Goal: Task Accomplishment & Management: Complete application form

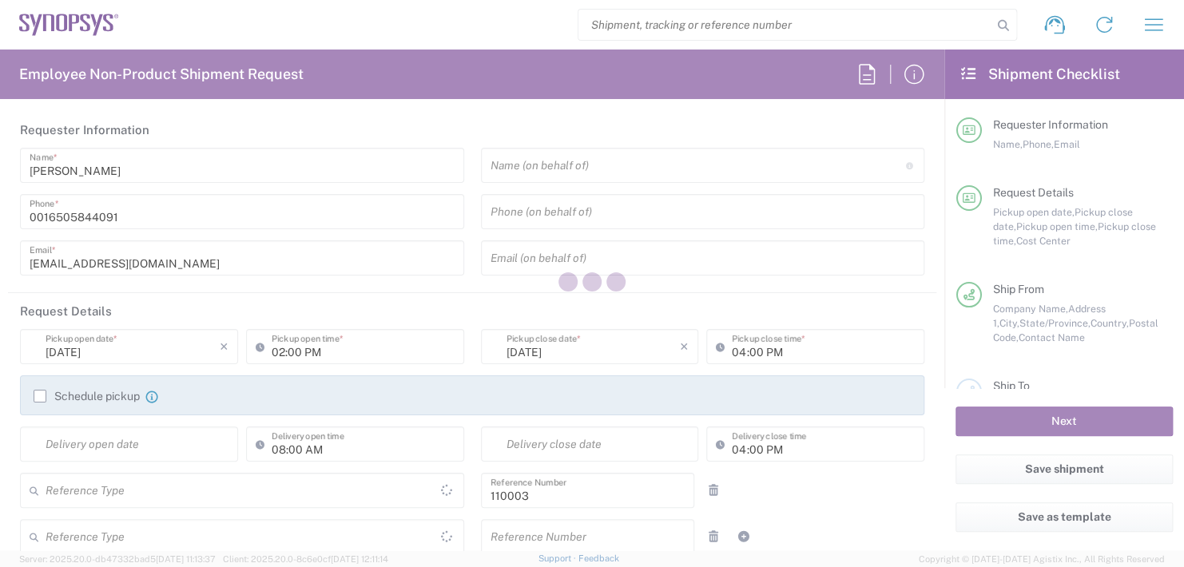
type input "US01, FAC, MV/SV Fac 110003"
type input "[GEOGRAPHIC_DATA]"
type input "Department"
type input "[US_STATE]"
type input "[GEOGRAPHIC_DATA]"
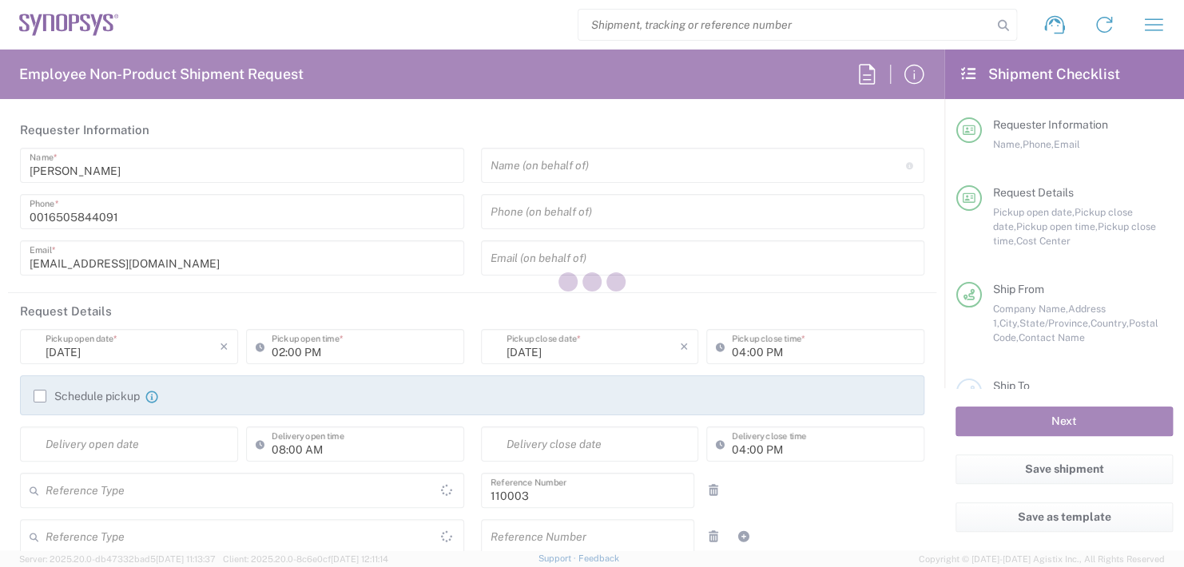
type input "Delivered at Place"
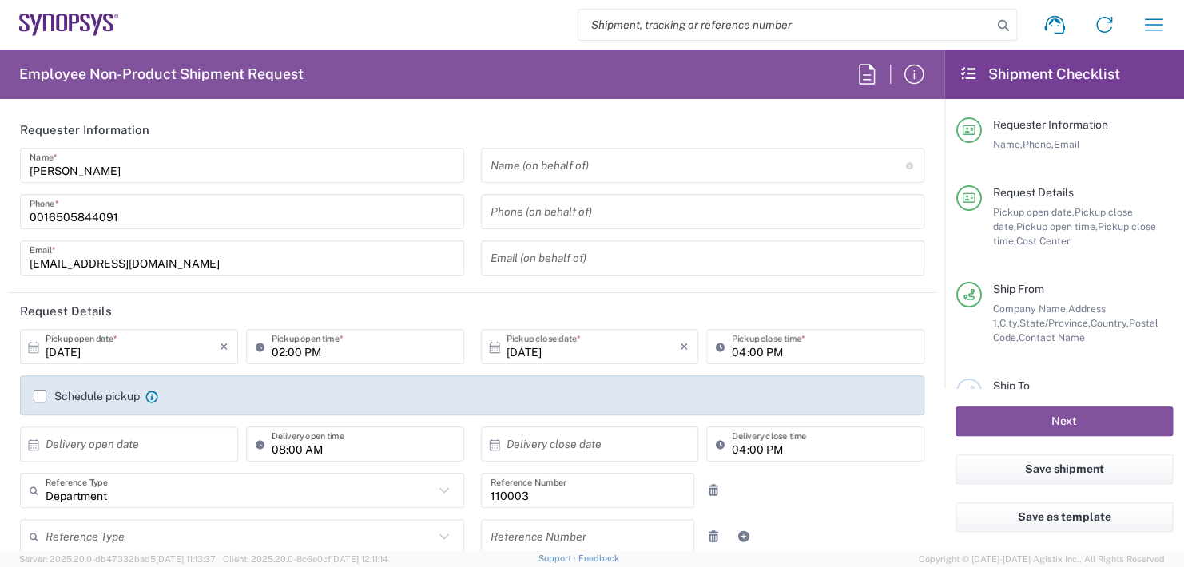
type input "Headquarters USSV"
click at [545, 171] on input "text" at bounding box center [697, 166] width 415 height 28
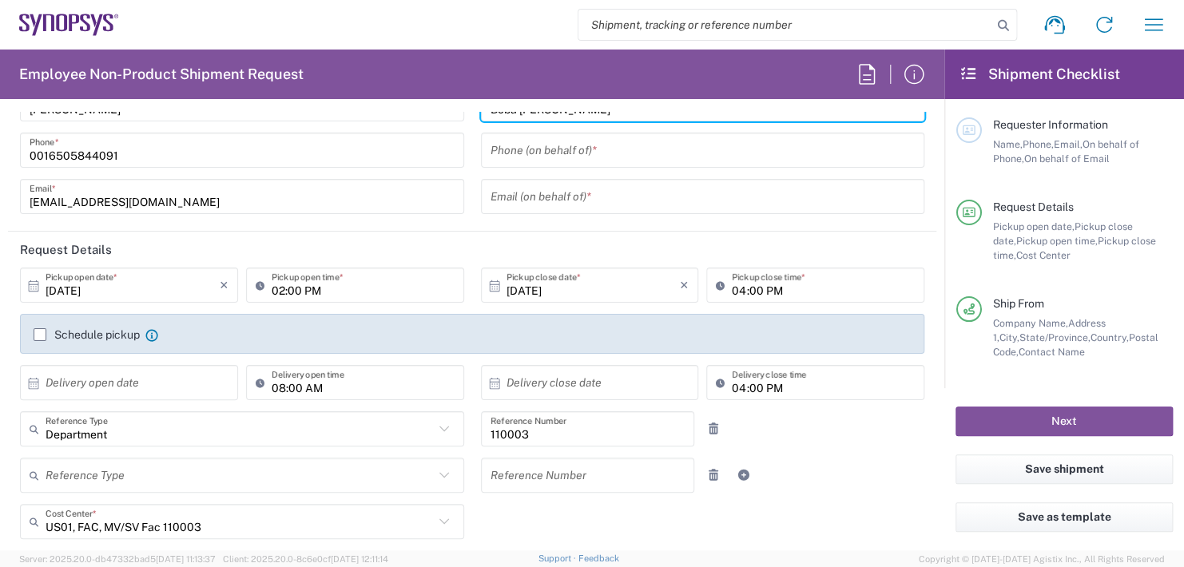
scroll to position [160, 0]
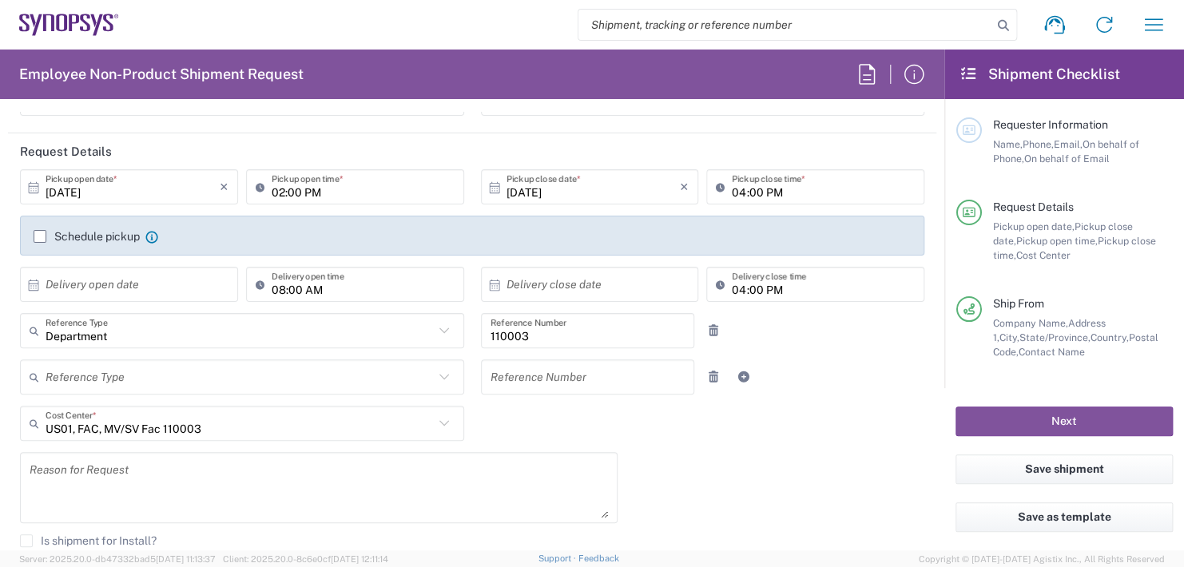
type input "Boba [PERSON_NAME]"
click at [333, 187] on input "02:00 PM" at bounding box center [363, 187] width 183 height 28
type input ":00 PM"
click at [183, 185] on input "[DATE]" at bounding box center [133, 187] width 174 height 28
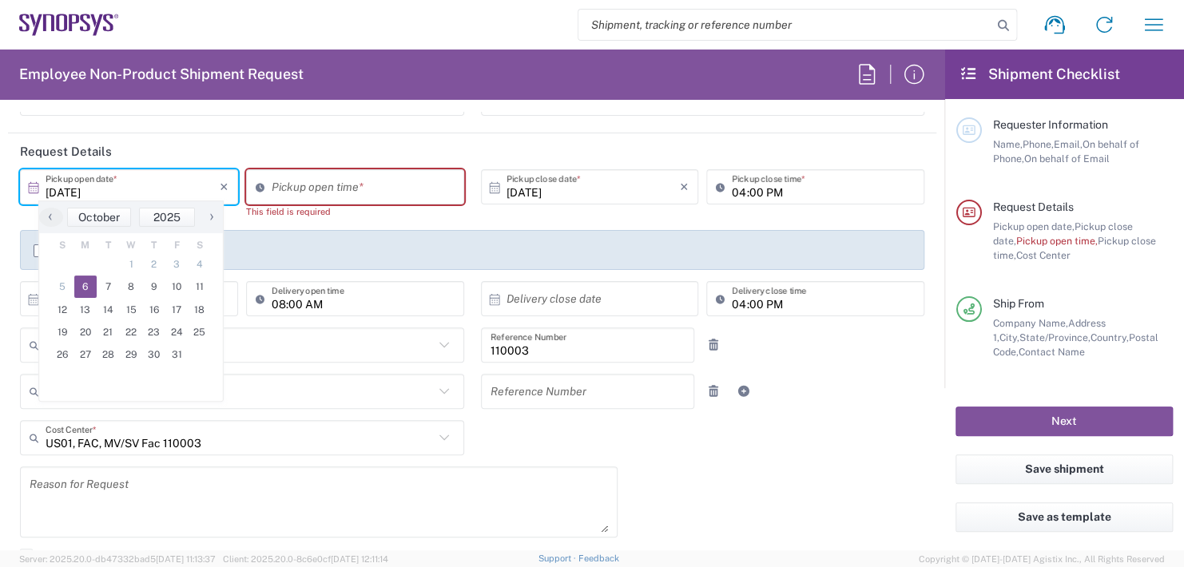
drag, startPoint x: 646, startPoint y: 114, endPoint x: 501, endPoint y: 147, distance: 149.0
click at [644, 114] on div "Email (on behalf of) *" at bounding box center [703, 98] width 444 height 35
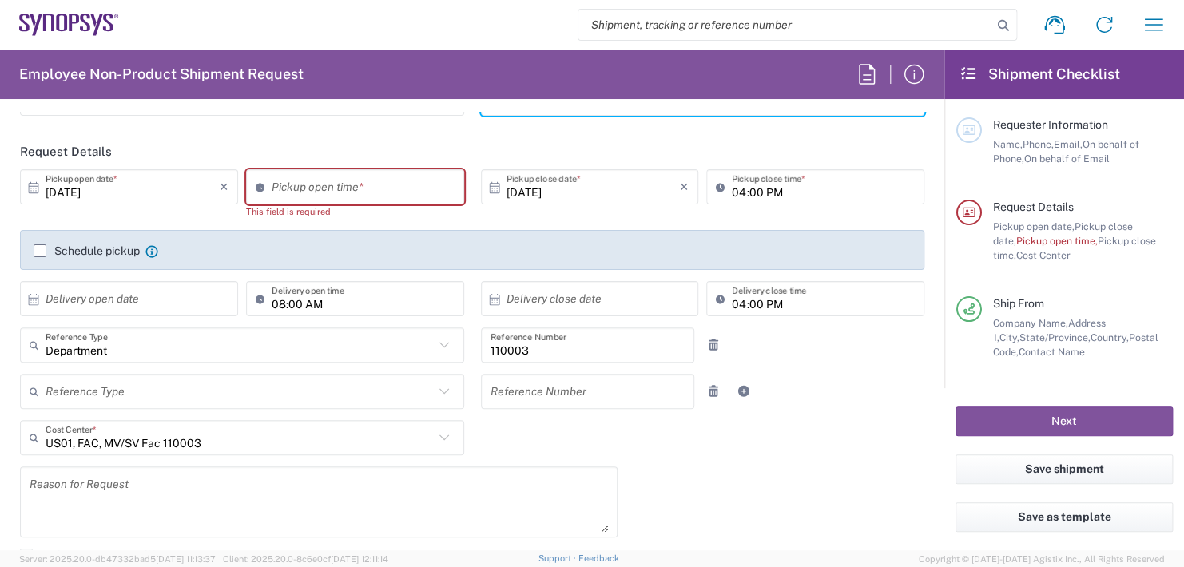
scroll to position [132, 0]
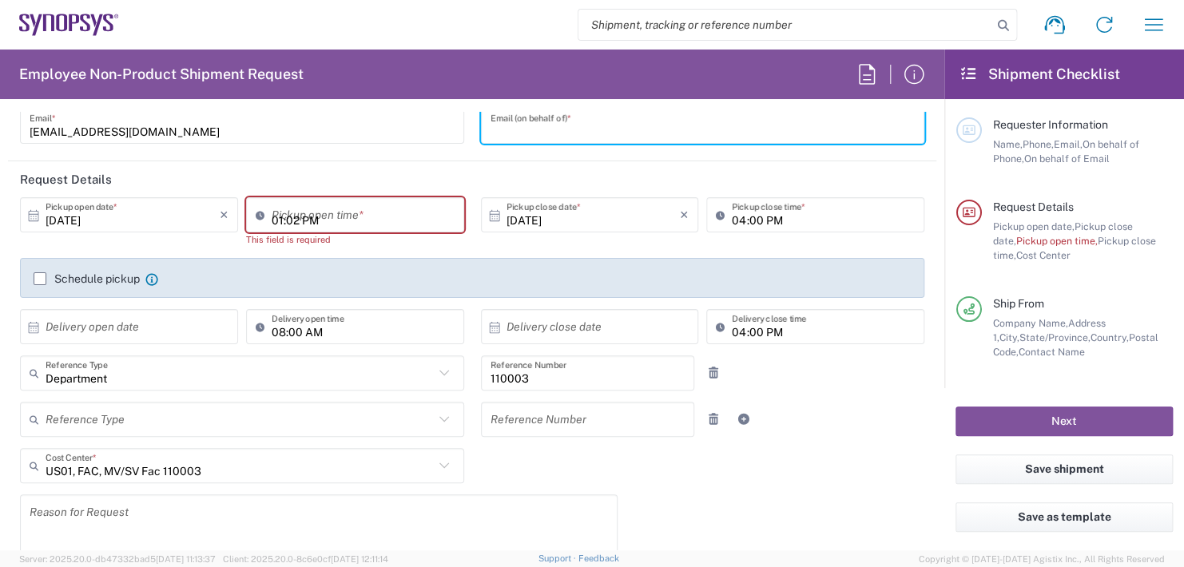
click at [365, 212] on div "01:02 PM Pickup open time *" at bounding box center [355, 214] width 218 height 35
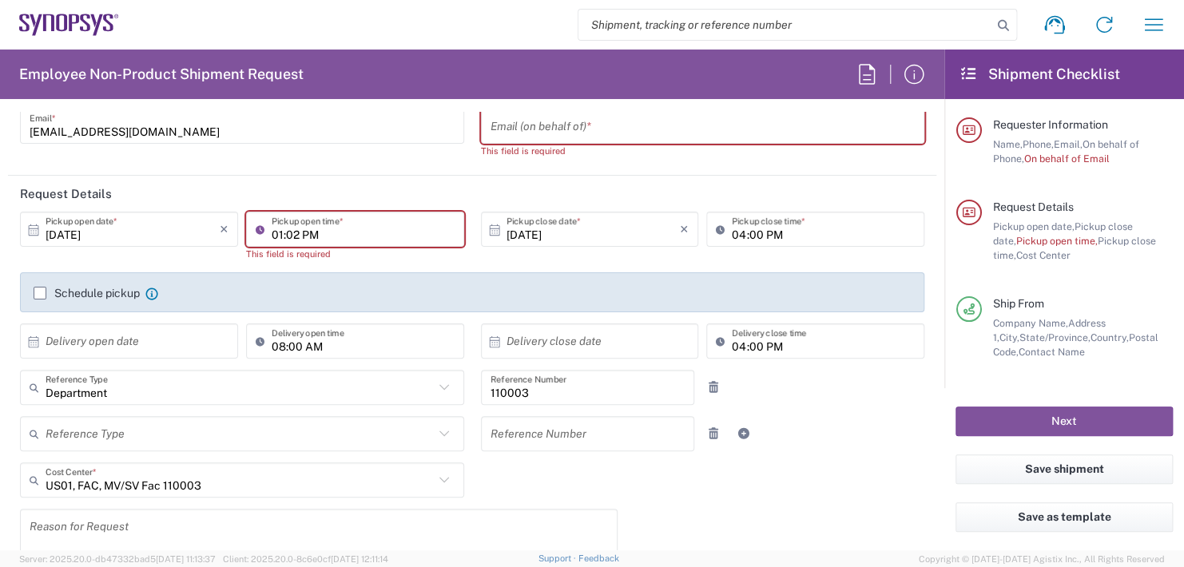
click at [359, 219] on input "01:02 PM" at bounding box center [363, 230] width 183 height 28
click at [309, 220] on input ":02 PM" at bounding box center [363, 230] width 183 height 28
type input ":"
type input "02:30 PM"
click at [780, 233] on input "04:00 PM" at bounding box center [823, 230] width 183 height 28
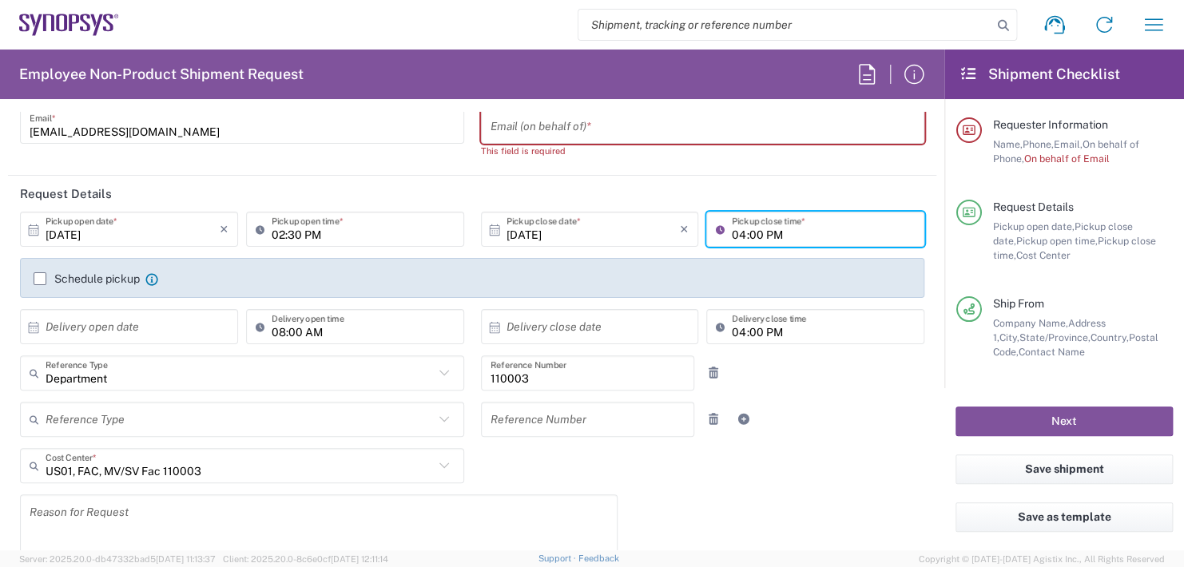
click at [787, 232] on input "04:00 PM" at bounding box center [823, 230] width 183 height 28
type input "0"
type input "02:30 PM"
click at [133, 322] on input "text" at bounding box center [133, 327] width 174 height 28
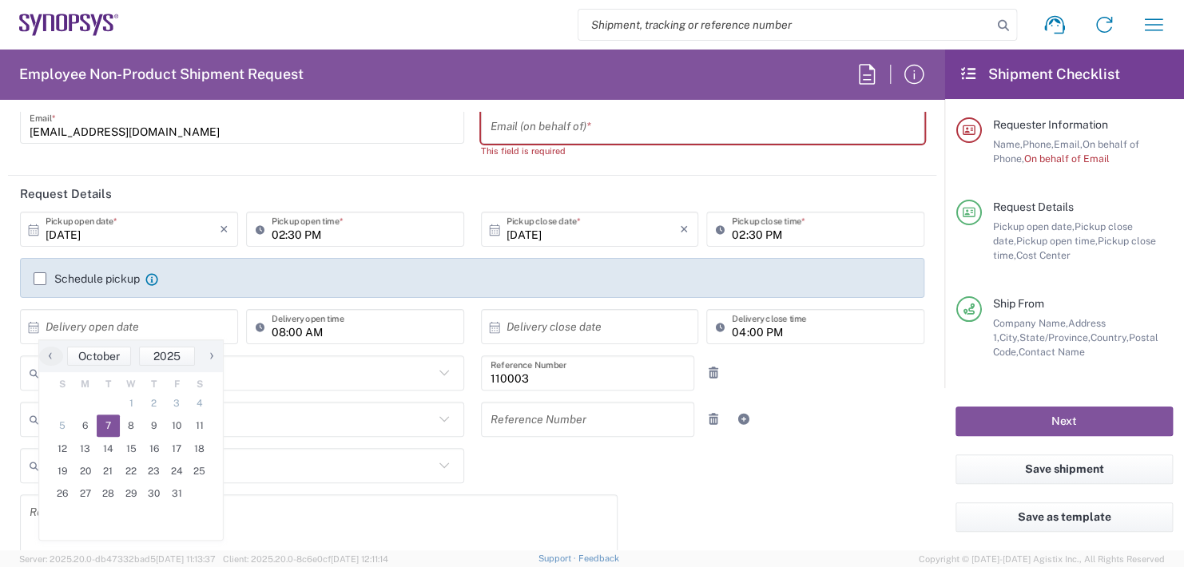
click at [106, 426] on span "7" at bounding box center [108, 425] width 23 height 22
type input "[DATE]"
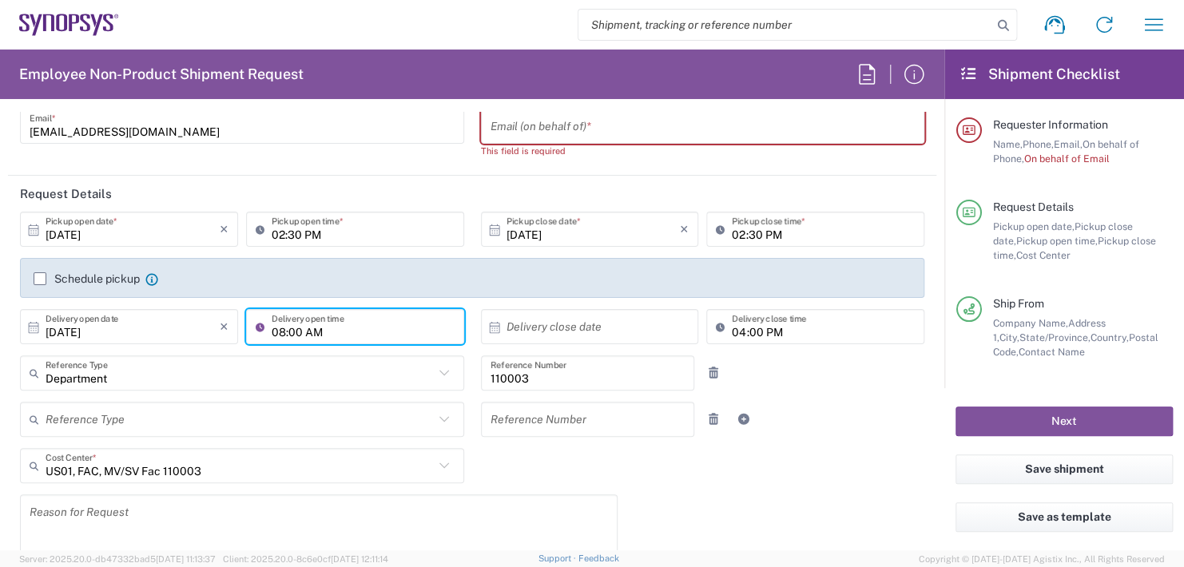
click at [334, 326] on input "08:00 AM" at bounding box center [363, 327] width 183 height 28
click at [334, 326] on input ":00 AM" at bounding box center [363, 327] width 183 height 28
type input ":"
type input "11:00 AM"
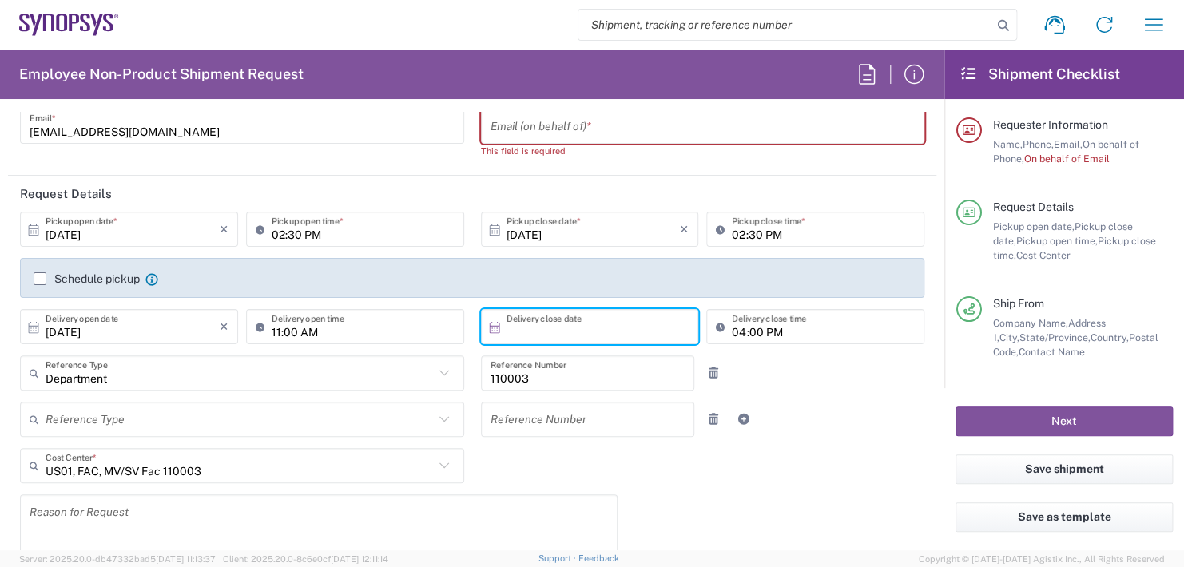
click at [549, 325] on input "text" at bounding box center [593, 327] width 174 height 28
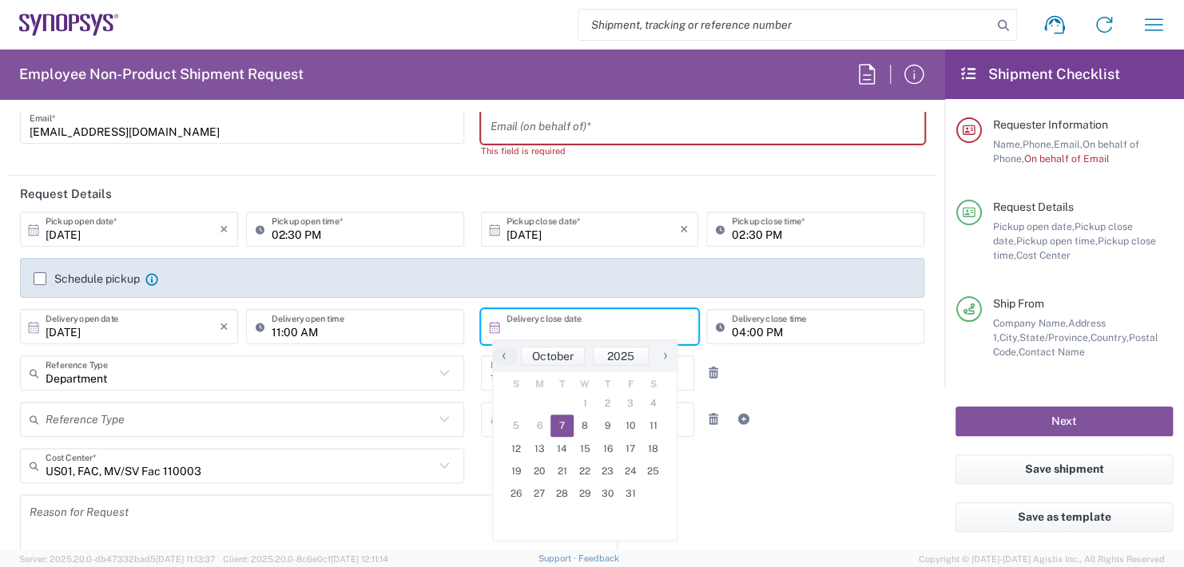
click at [567, 426] on span "7" at bounding box center [561, 425] width 23 height 22
type input "[DATE]"
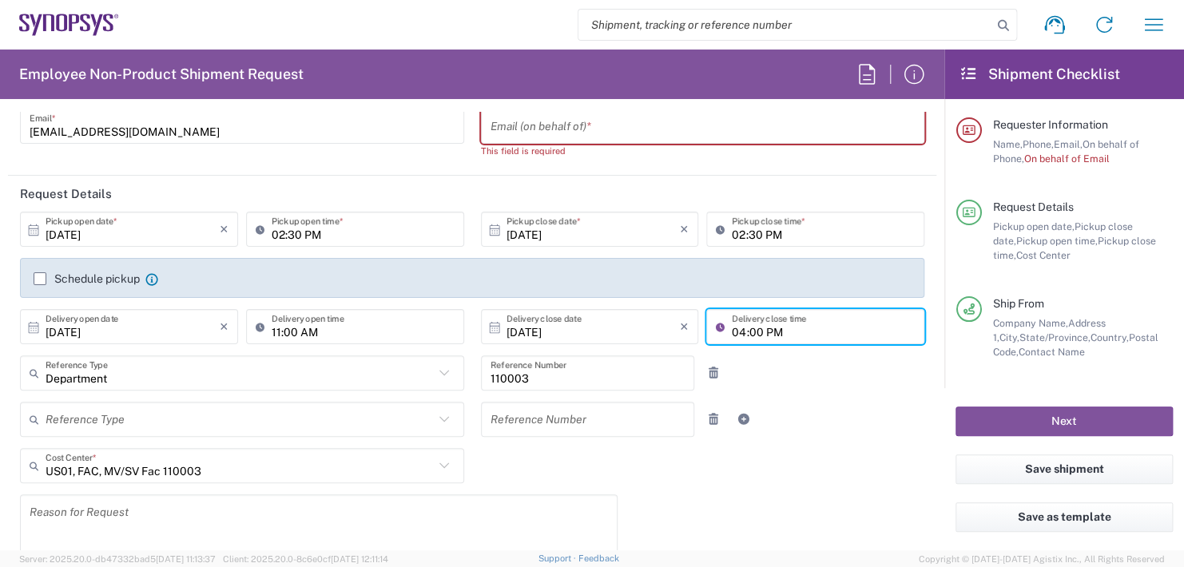
click at [783, 327] on input "04:00 PM" at bounding box center [823, 327] width 183 height 28
type input "0"
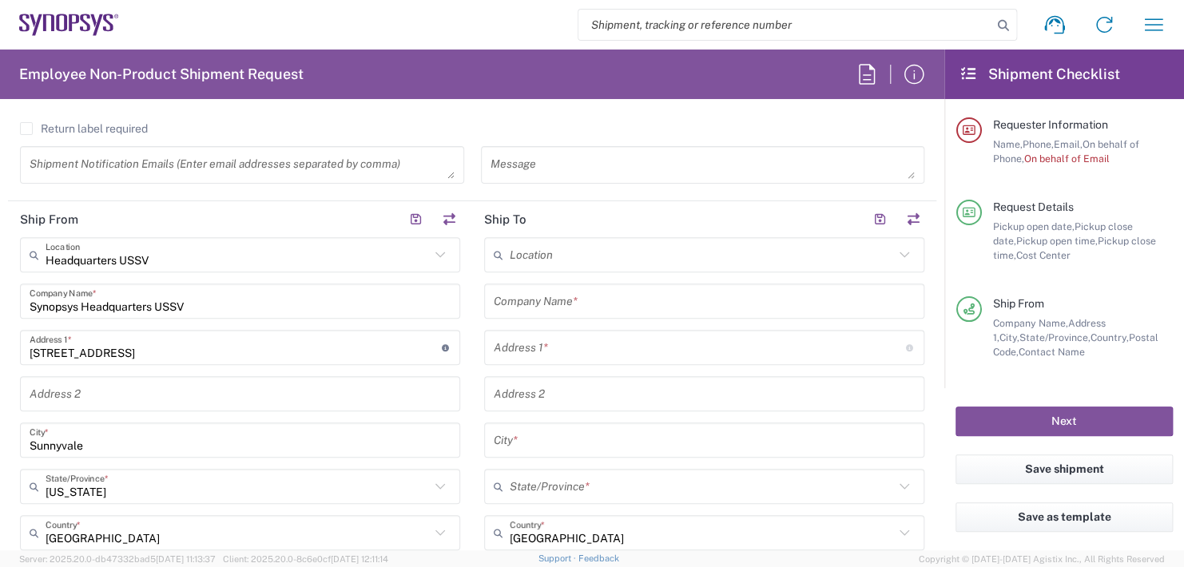
scroll to position [639, 0]
type input "11:00 AM"
click at [561, 251] on input "text" at bounding box center [702, 252] width 384 height 28
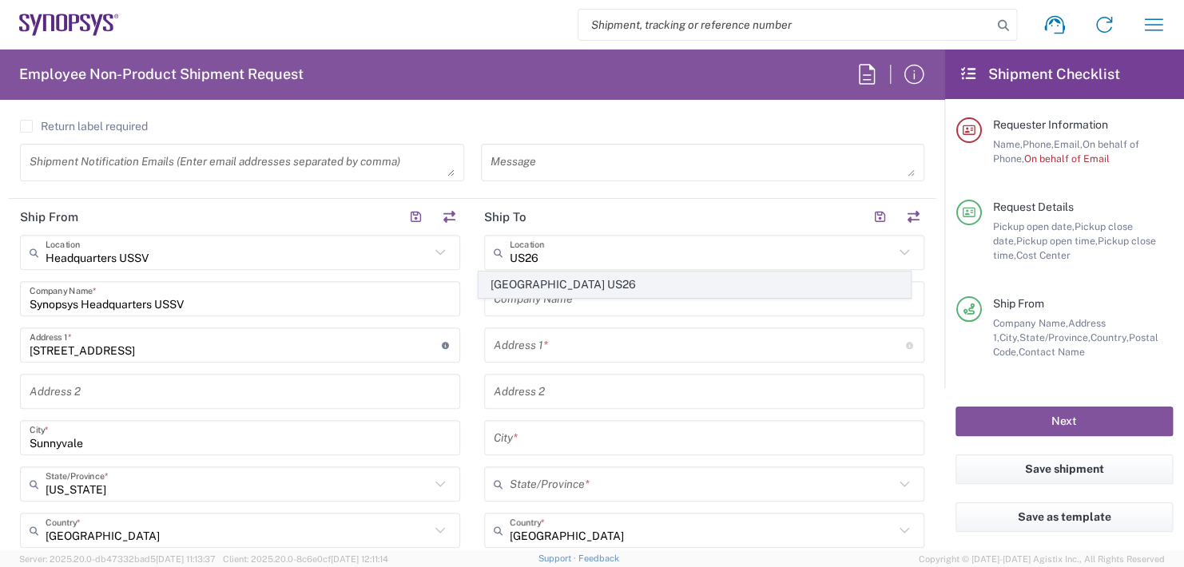
click at [606, 284] on span "[GEOGRAPHIC_DATA] US26" at bounding box center [694, 284] width 430 height 25
type input "[GEOGRAPHIC_DATA] US26"
type input "Synopsys Inc"
type input "1301 S Mopac Expy"
type input "[STREET_ADDRESS]"
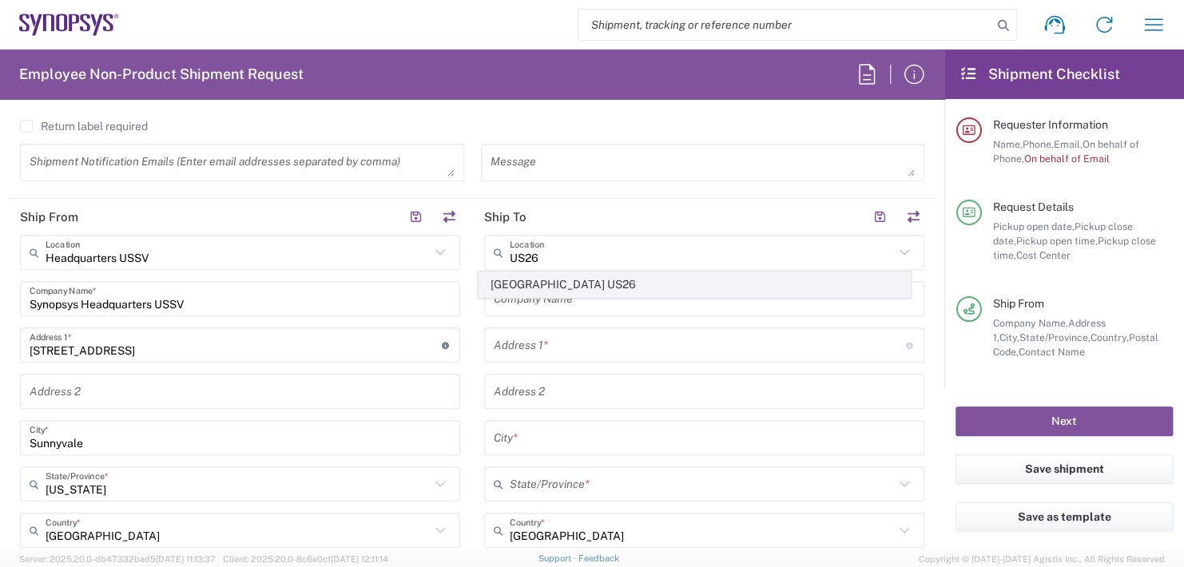
type input "Austin"
type input "[US_STATE]"
type input "78746"
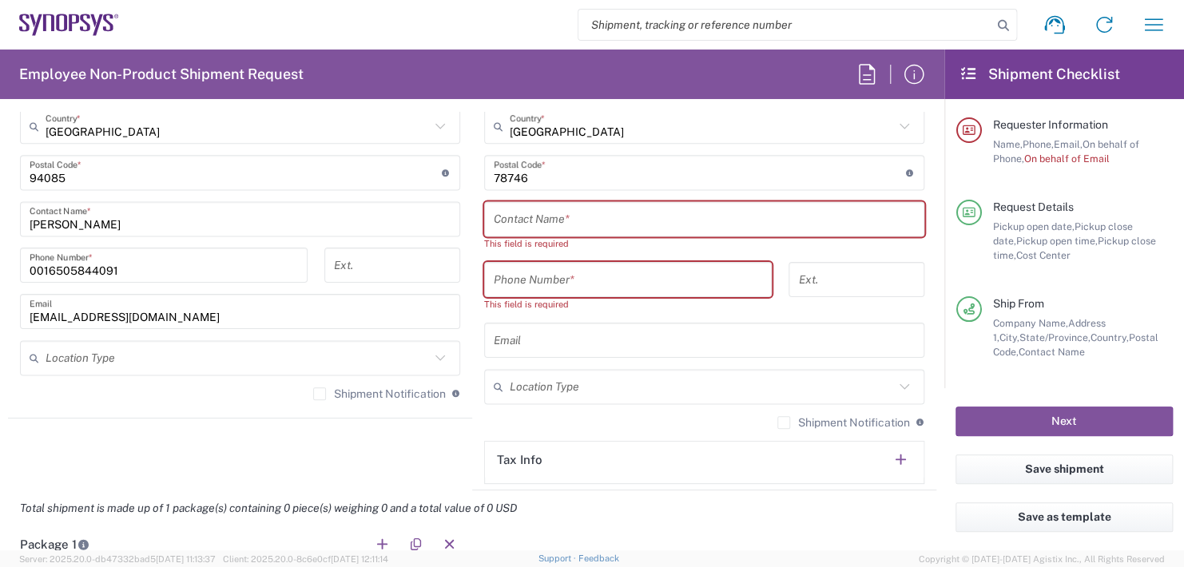
scroll to position [1052, 0]
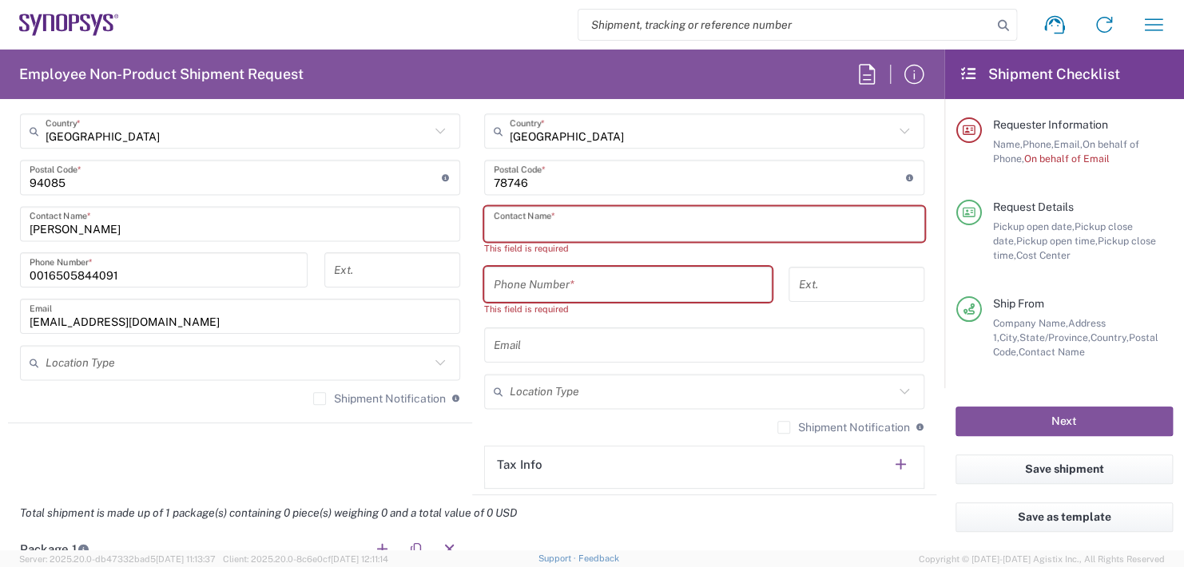
click at [582, 215] on input "text" at bounding box center [704, 224] width 421 height 28
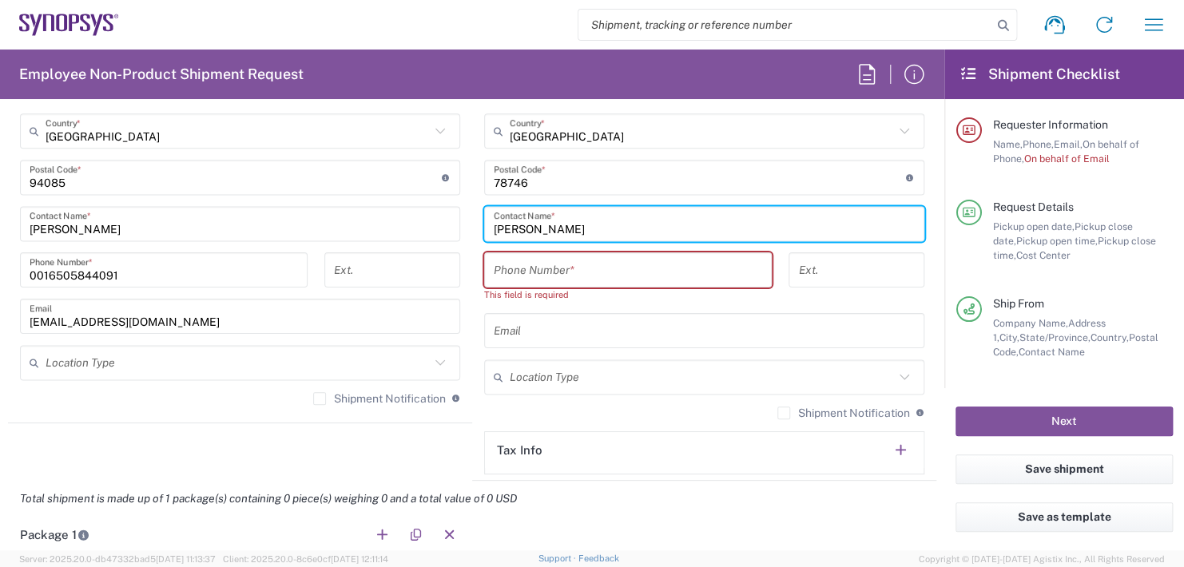
type input "[PERSON_NAME]"
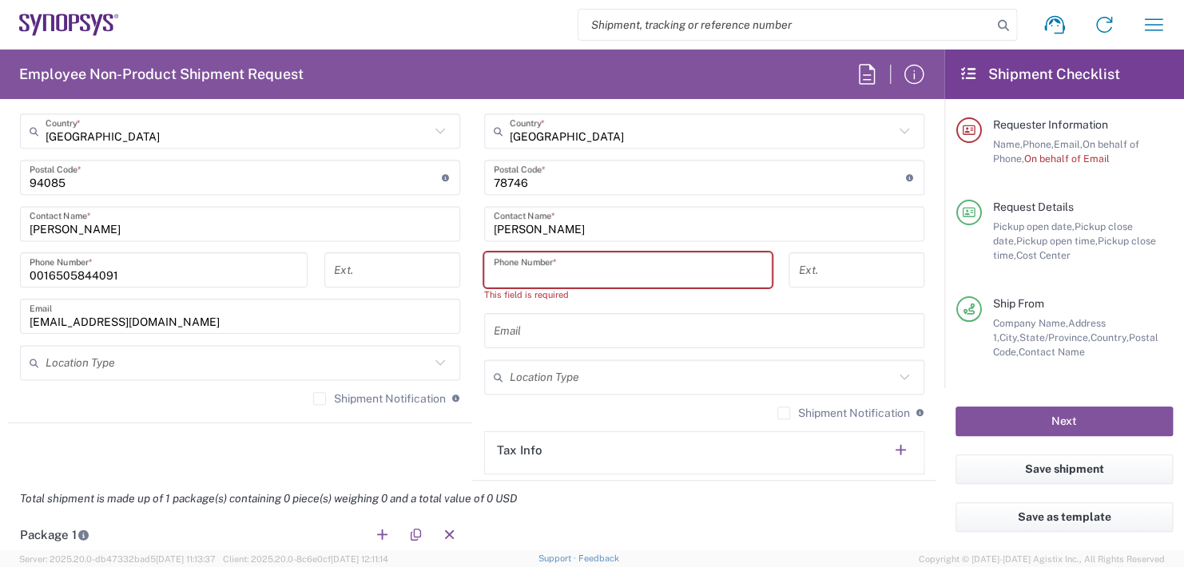
click at [537, 268] on input "tel" at bounding box center [628, 270] width 268 height 28
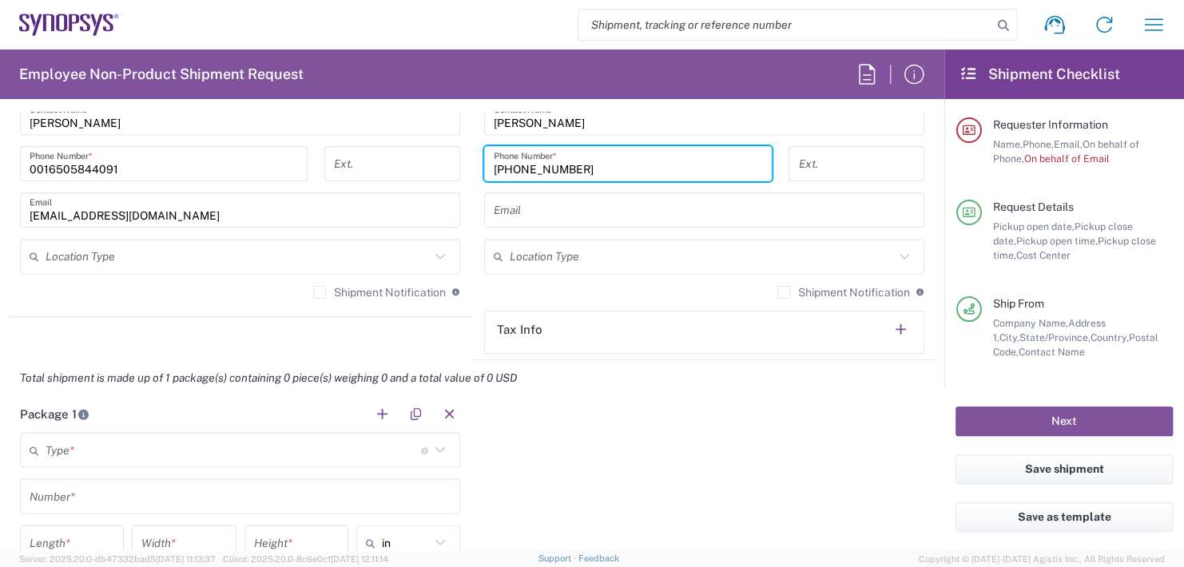
scroll to position [1212, 0]
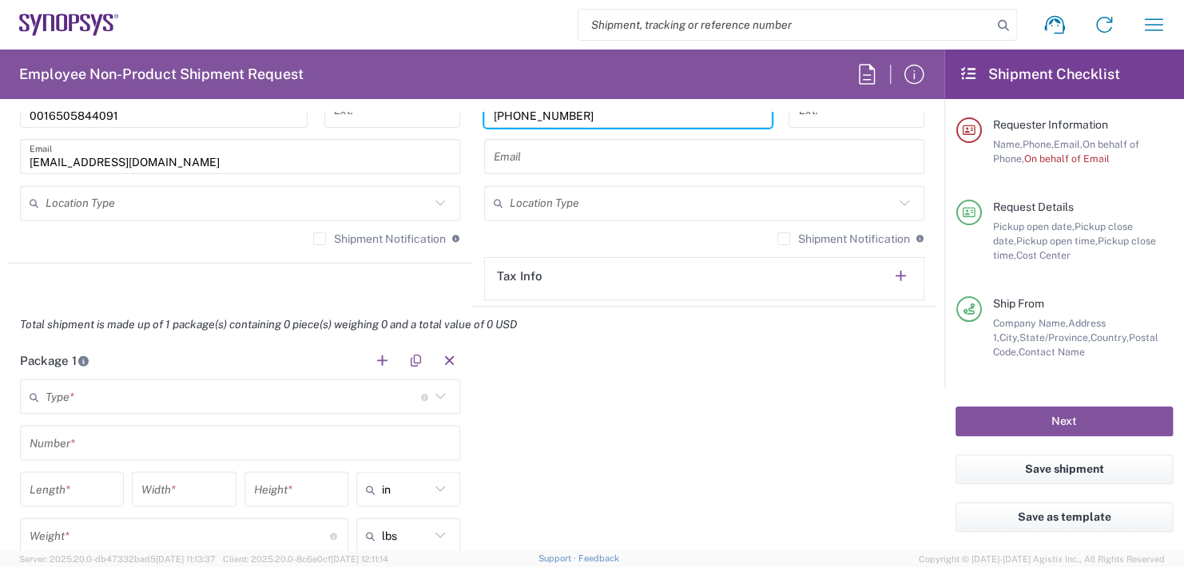
type input "[PHONE_NUMBER]"
click at [48, 398] on input "text" at bounding box center [233, 397] width 375 height 28
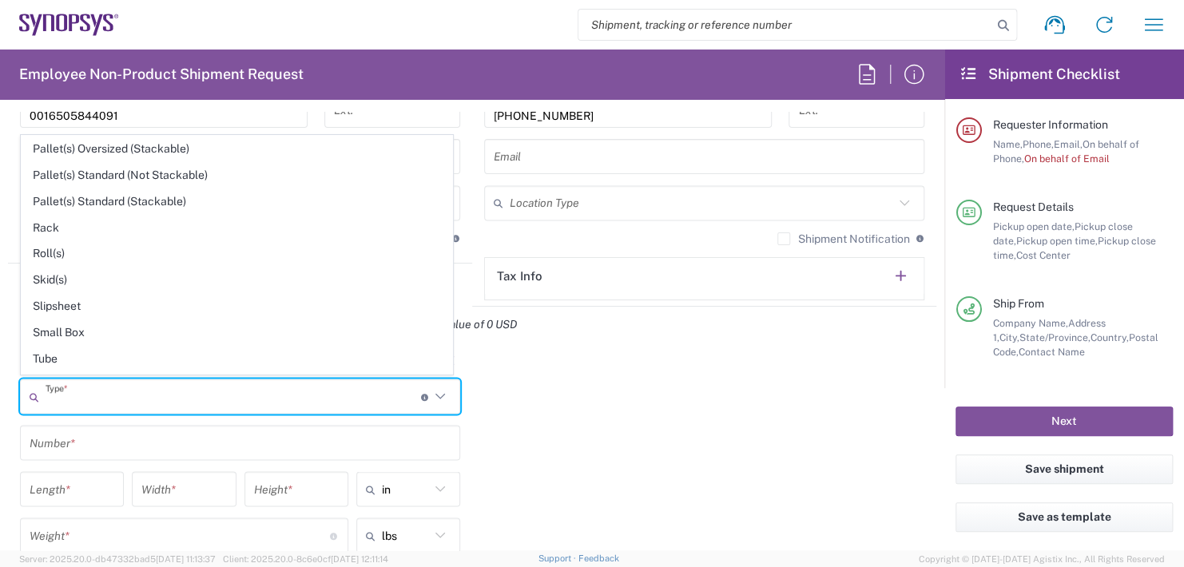
scroll to position [719, 0]
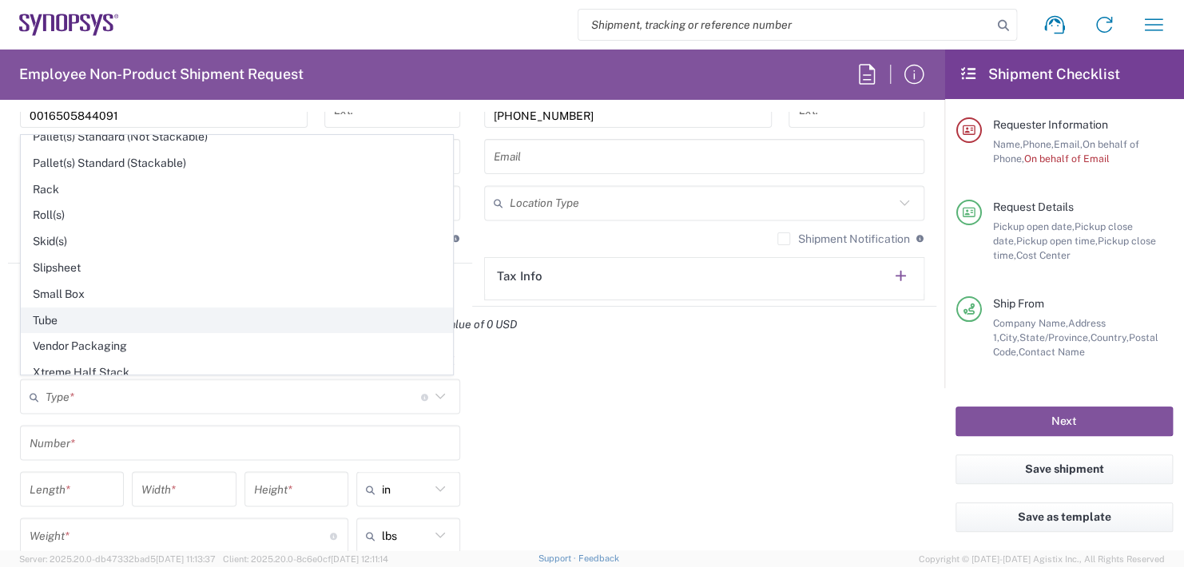
click at [55, 315] on span "Tube" at bounding box center [237, 320] width 430 height 25
type input "Tube"
type input "38"
type input "6"
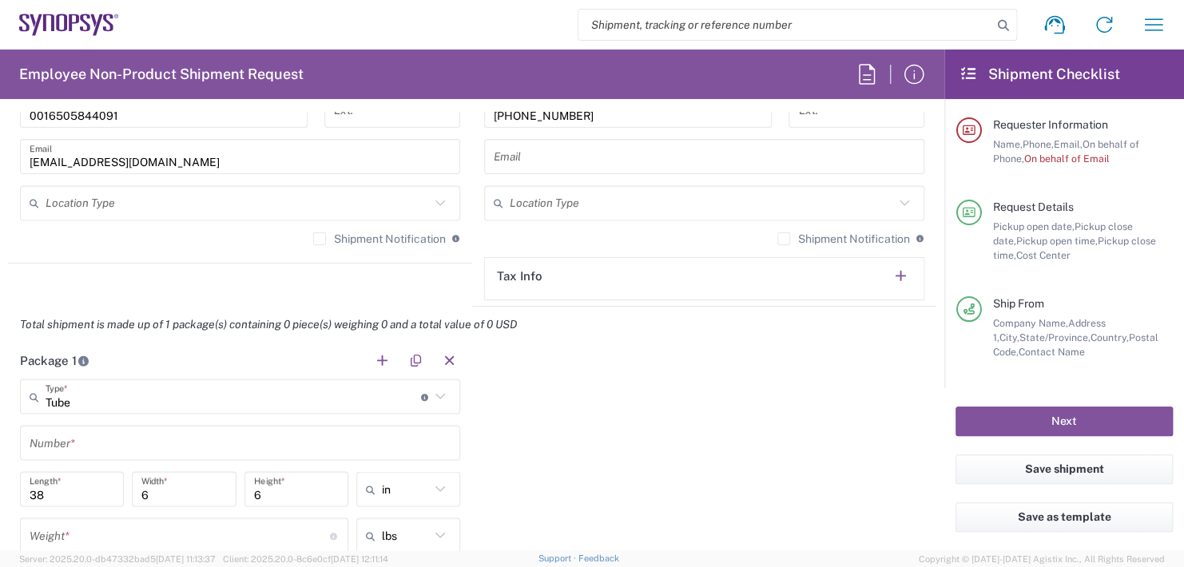
scroll to position [1291, 0]
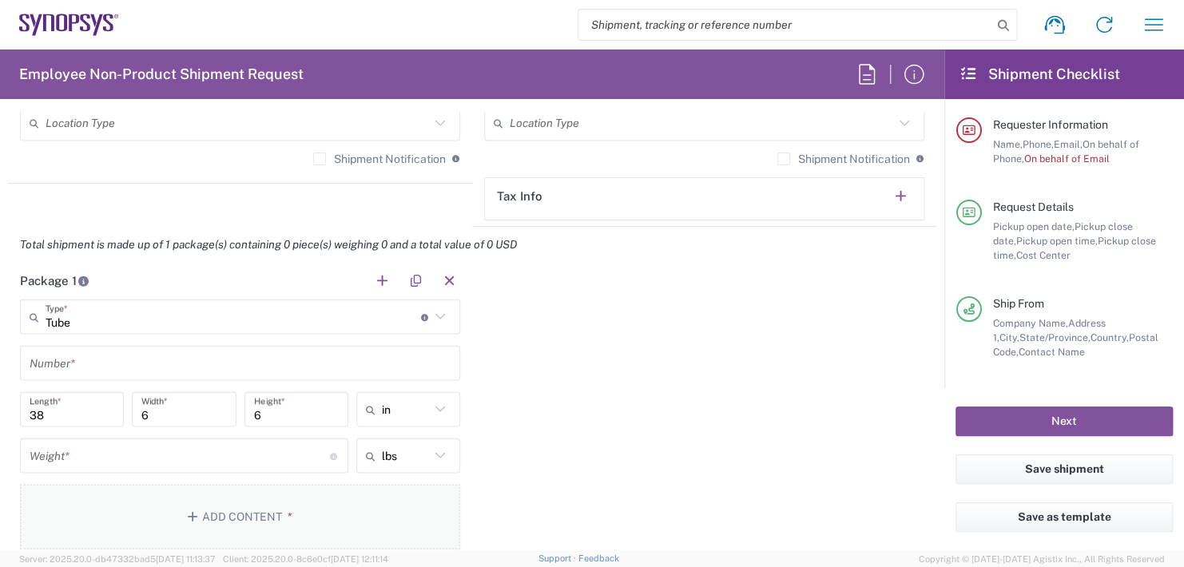
click at [243, 507] on button "Add Content *" at bounding box center [240, 516] width 440 height 65
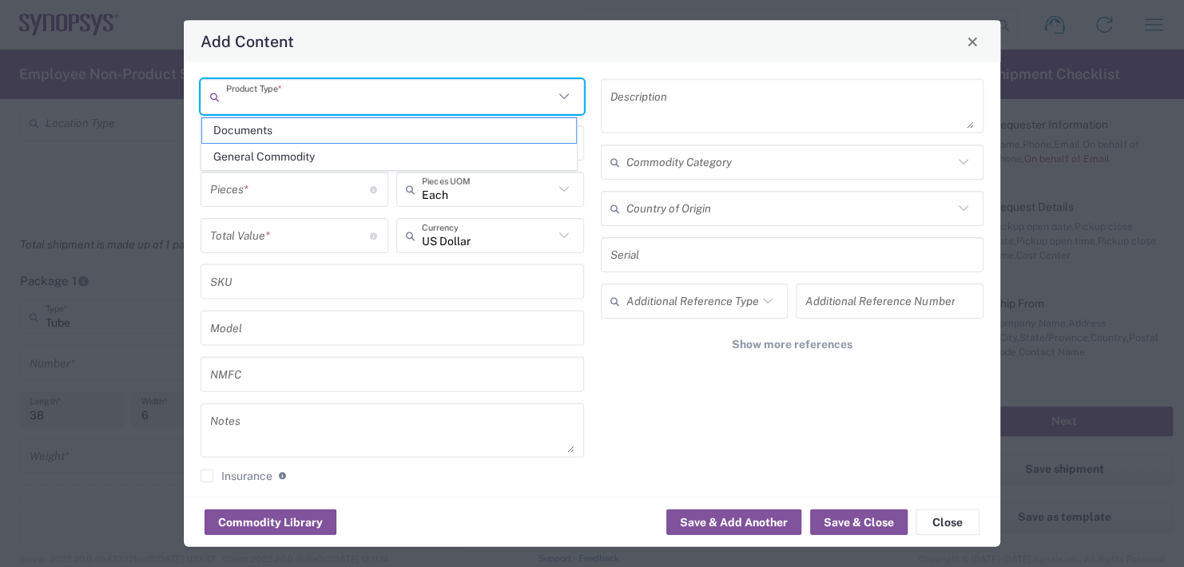
click at [281, 98] on input "text" at bounding box center [389, 96] width 327 height 28
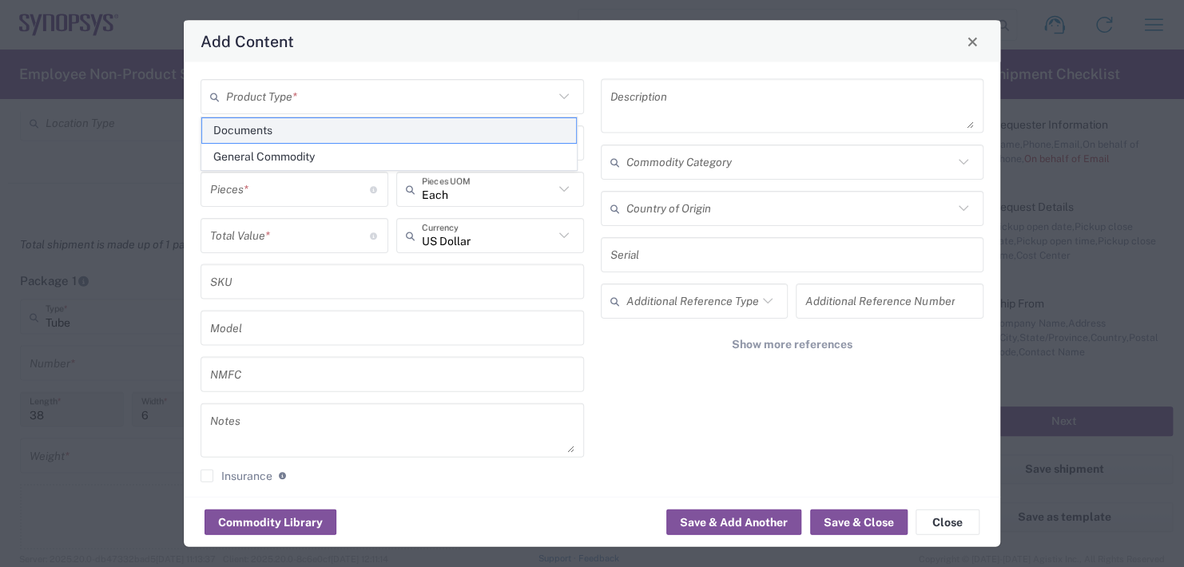
click at [234, 127] on span "Documents" at bounding box center [389, 130] width 374 height 25
type input "Documents"
type input "1"
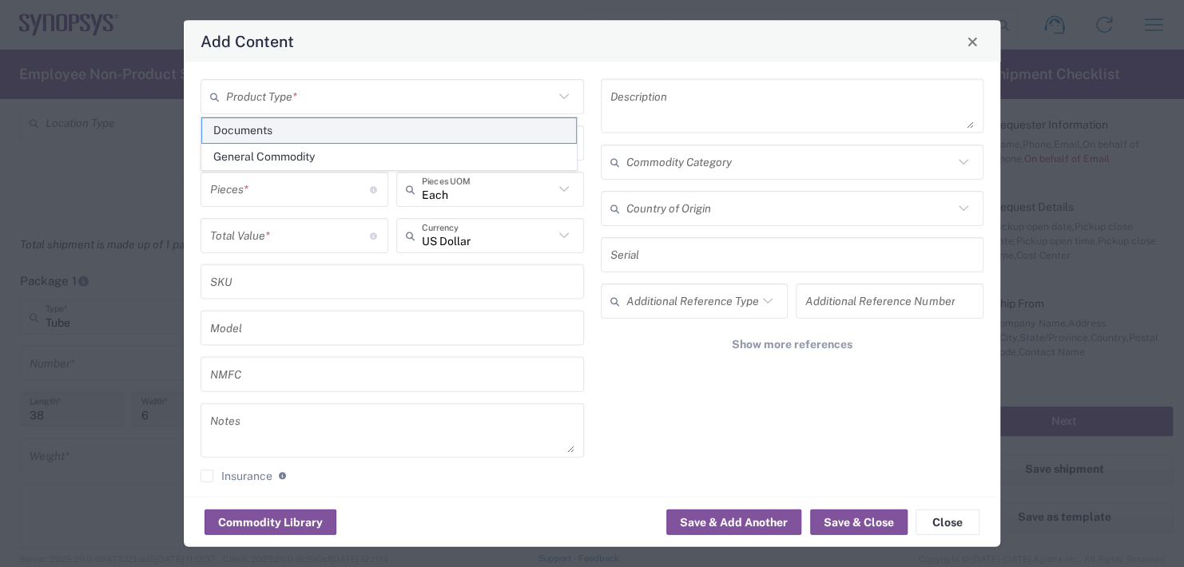
type textarea "Documents"
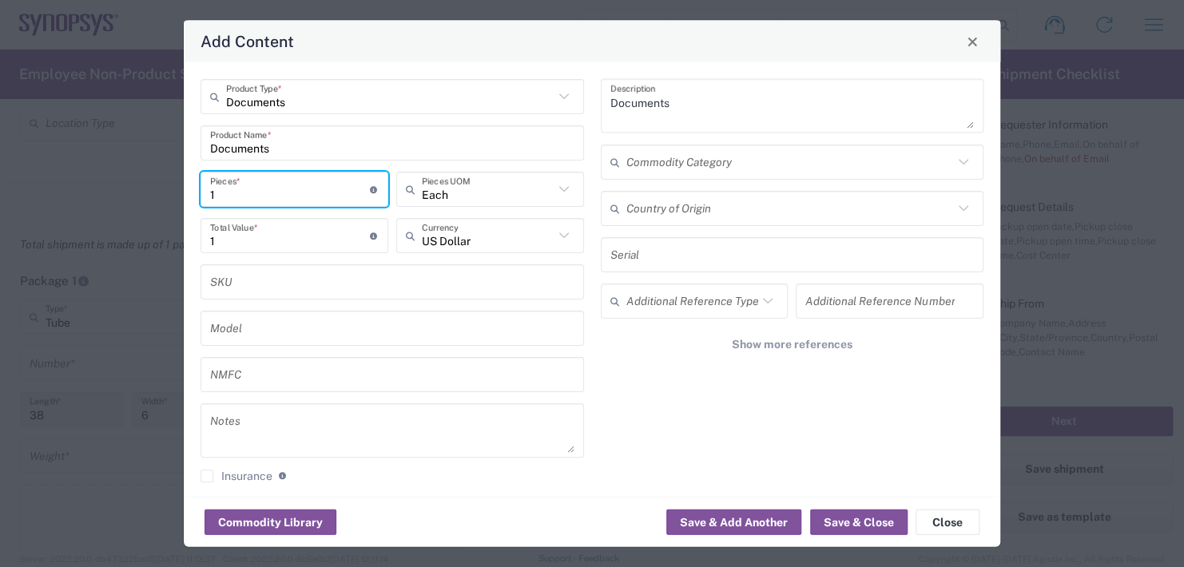
drag, startPoint x: 227, startPoint y: 191, endPoint x: 157, endPoint y: 196, distance: 70.4
click at [202, 192] on div "1 Pieces * Number of pieces inside all the packages" at bounding box center [294, 189] width 188 height 35
type input "3"
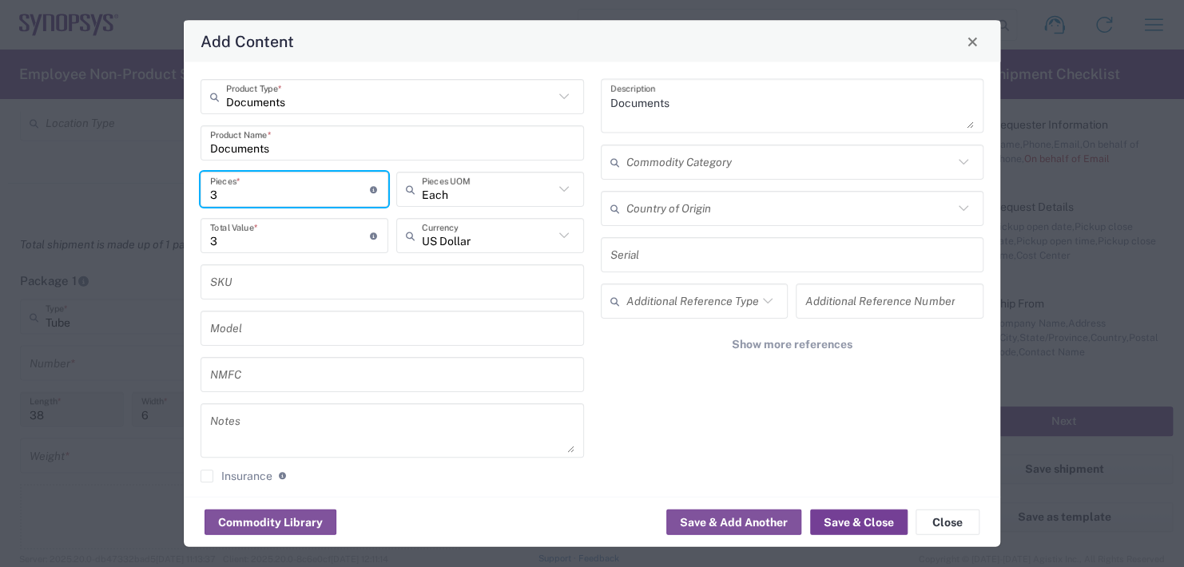
click at [844, 514] on button "Save & Close" at bounding box center [858, 523] width 97 height 26
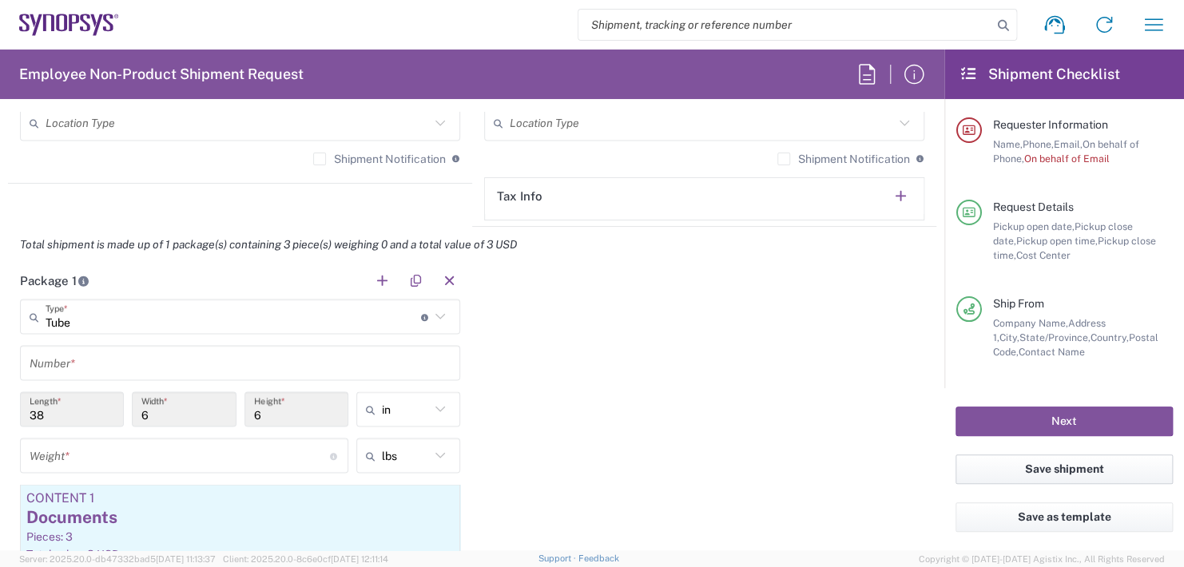
click at [1045, 465] on button "Save shipment" at bounding box center [1063, 469] width 217 height 30
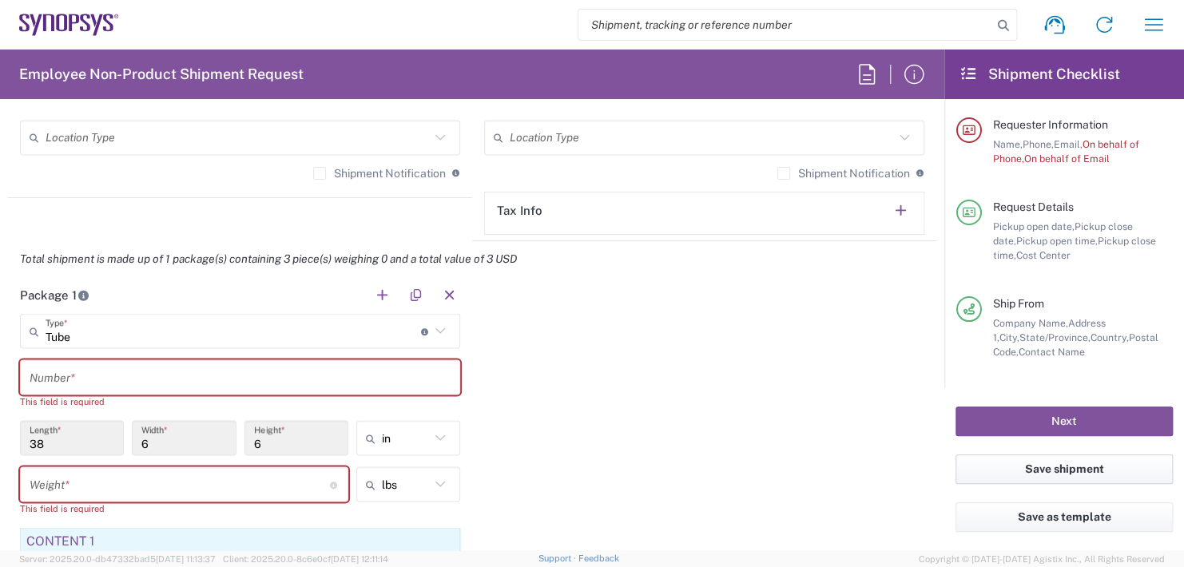
scroll to position [1306, 0]
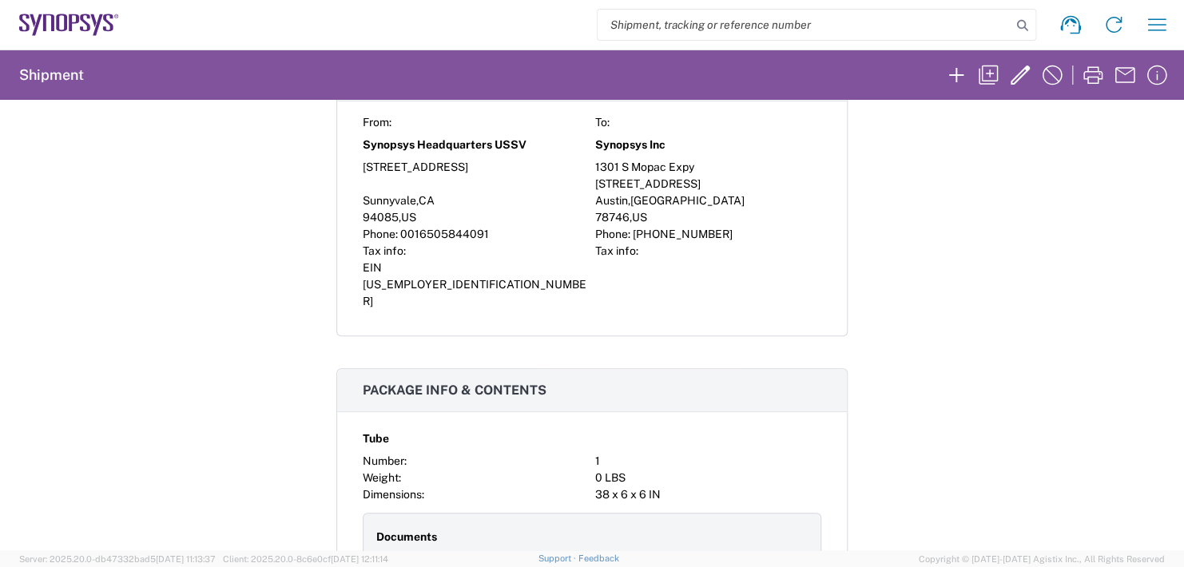
scroll to position [559, 0]
